Goal: Find specific page/section: Find specific page/section

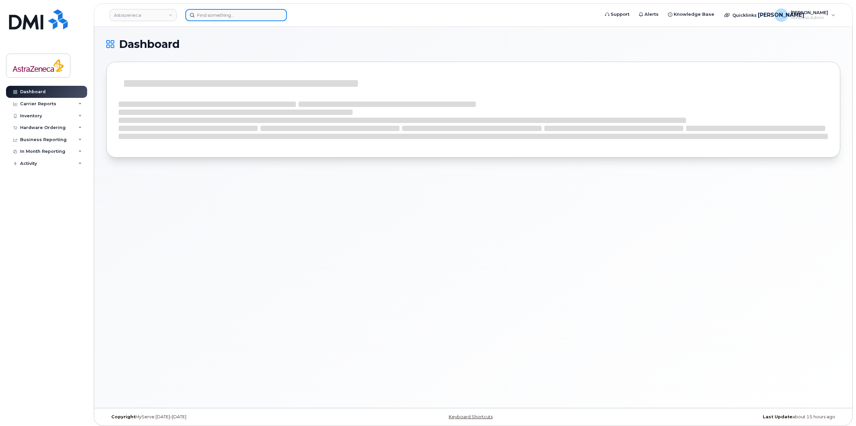
click at [247, 11] on input at bounding box center [236, 15] width 102 height 12
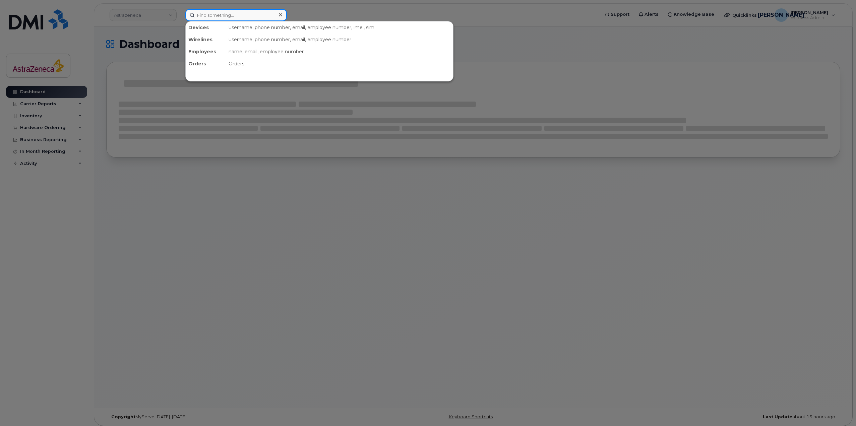
click at [228, 13] on input at bounding box center [236, 15] width 102 height 12
click at [224, 19] on input at bounding box center [236, 15] width 102 height 12
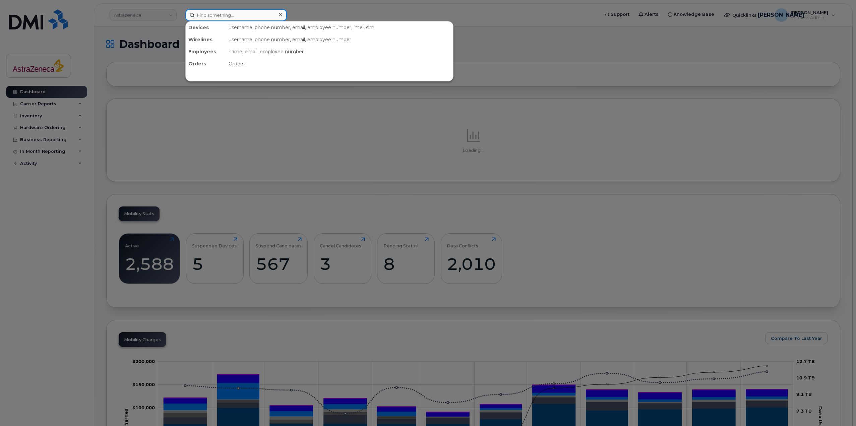
scroll to position [101, 0]
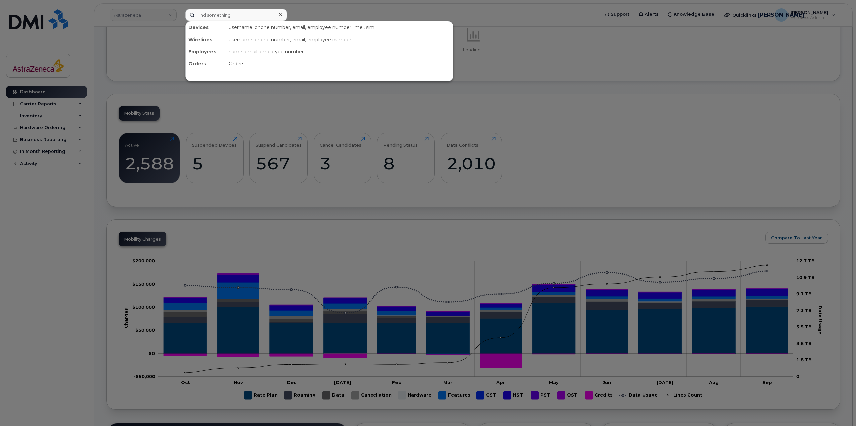
click at [146, 164] on div at bounding box center [428, 213] width 856 height 426
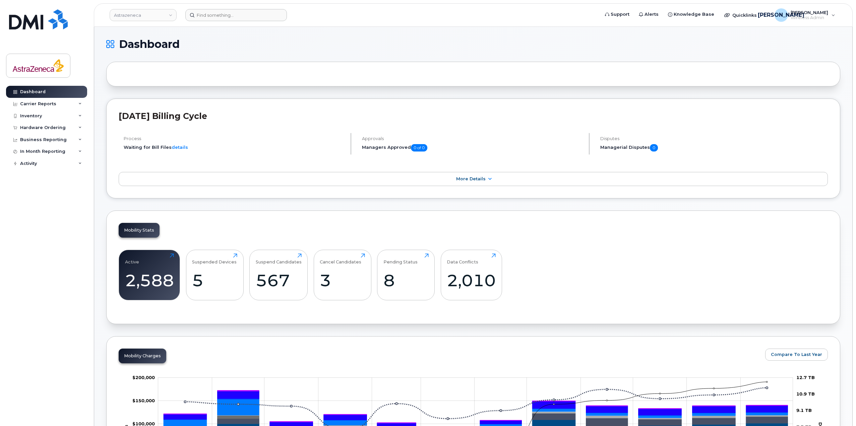
scroll to position [168, 0]
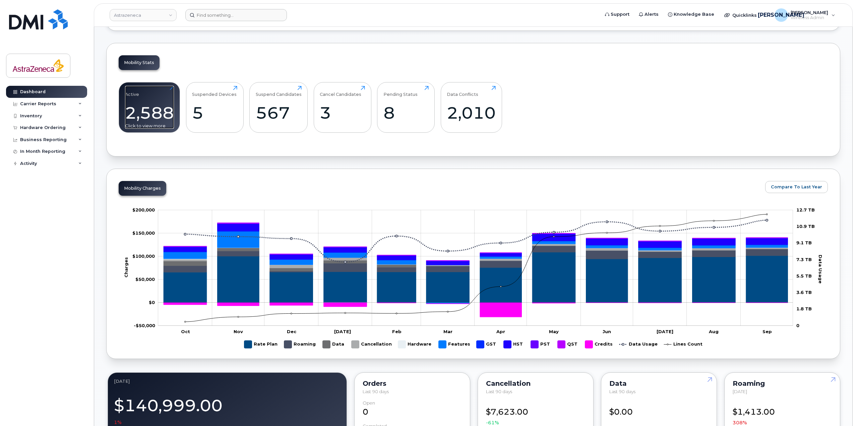
click at [130, 112] on div "2,588" at bounding box center [149, 113] width 49 height 20
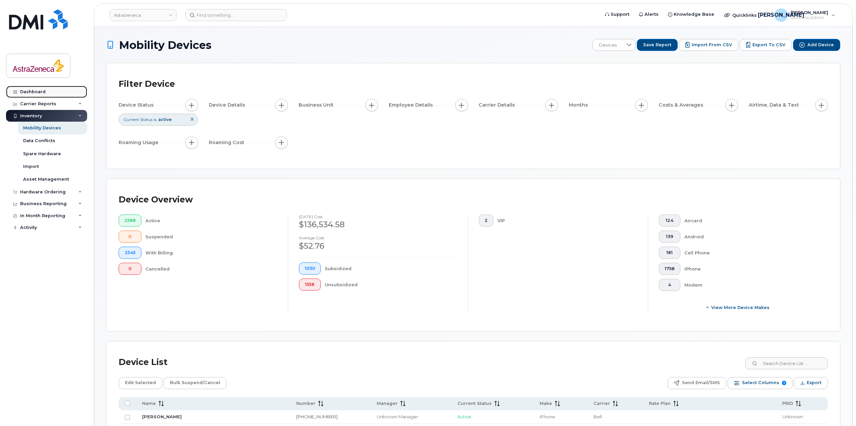
click at [47, 91] on link "Dashboard" at bounding box center [46, 92] width 81 height 12
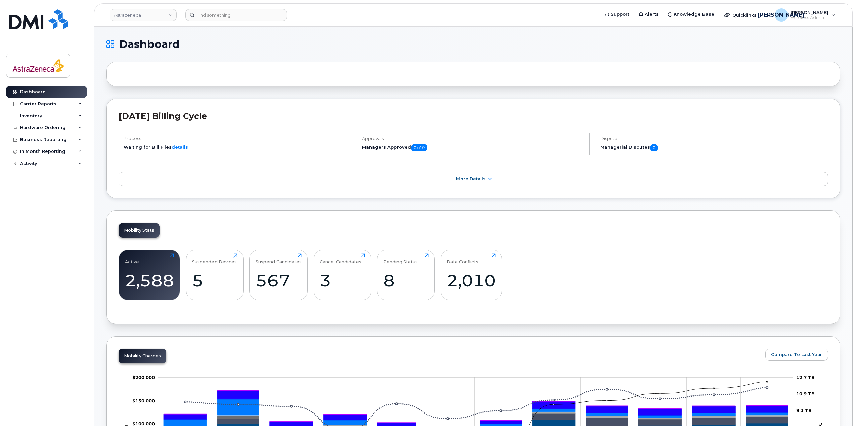
click at [219, 24] on header "Astrazeneca Support Alerts Knowledge Base Quicklinks Suspend / Cancel Device Ch…" at bounding box center [473, 14] width 759 height 23
click at [219, 22] on header "Astrazeneca Support Alerts Knowledge Base Quicklinks Suspend / Cancel Device Ch…" at bounding box center [473, 14] width 759 height 23
click at [221, 17] on input at bounding box center [236, 15] width 102 height 12
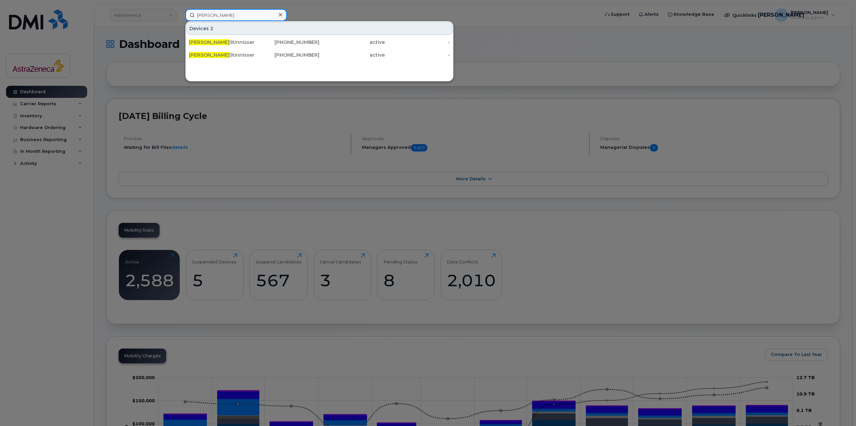
type input "holli"
click at [529, 96] on div at bounding box center [428, 213] width 856 height 426
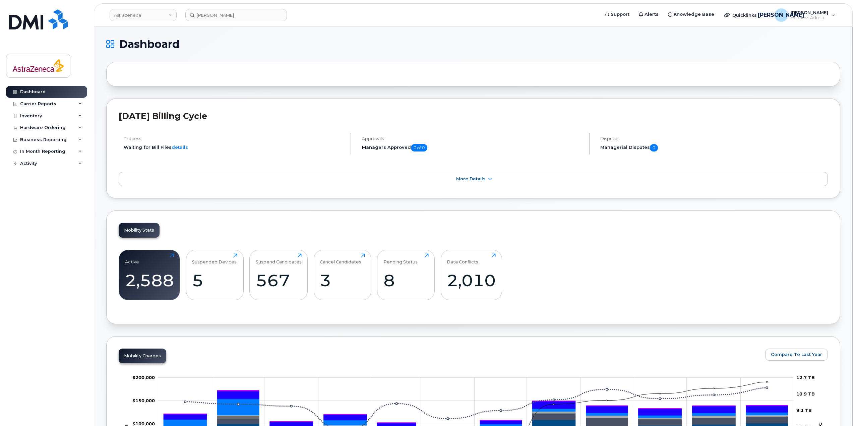
click at [211, 5] on header "Astrazeneca holli Support Alerts Knowledge Base Quicklinks Suspend / Cancel Dev…" at bounding box center [473, 14] width 759 height 23
click at [214, 12] on input "holli" at bounding box center [236, 15] width 102 height 12
